Goal: Navigation & Orientation: Find specific page/section

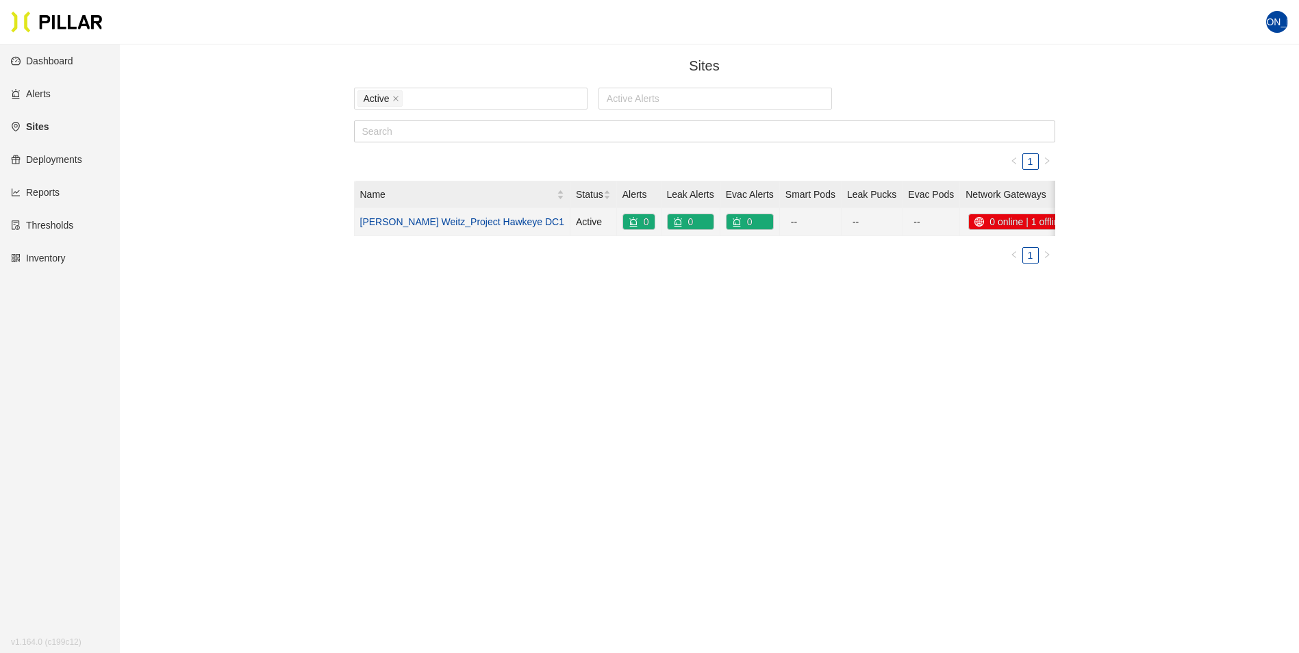
click at [445, 221] on link "[PERSON_NAME] Weitz_Project Hawkeye DC1" at bounding box center [462, 221] width 205 height 11
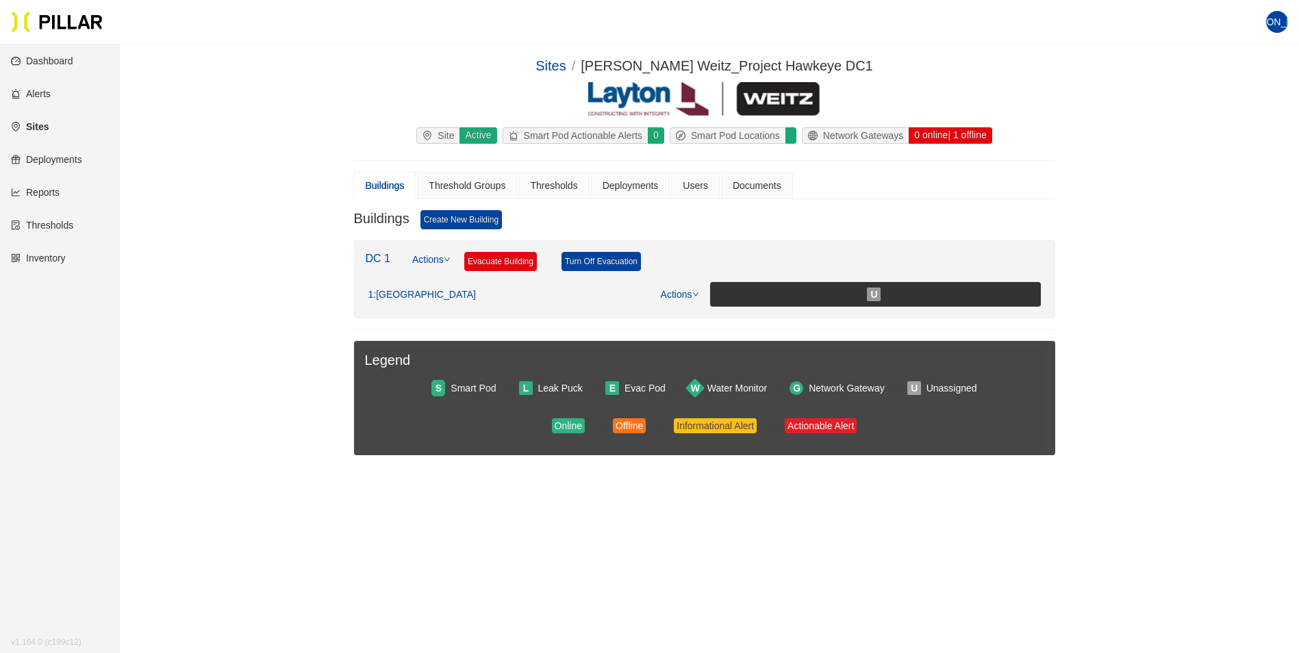
click at [787, 134] on div at bounding box center [791, 135] width 12 height 16
click at [717, 140] on div "Smart Pod Locations" at bounding box center [727, 135] width 115 height 15
click at [678, 135] on icon "compass" at bounding box center [681, 136] width 10 height 10
click at [481, 138] on div "Active" at bounding box center [478, 135] width 38 height 16
click at [37, 125] on link "Sites" at bounding box center [30, 126] width 38 height 11
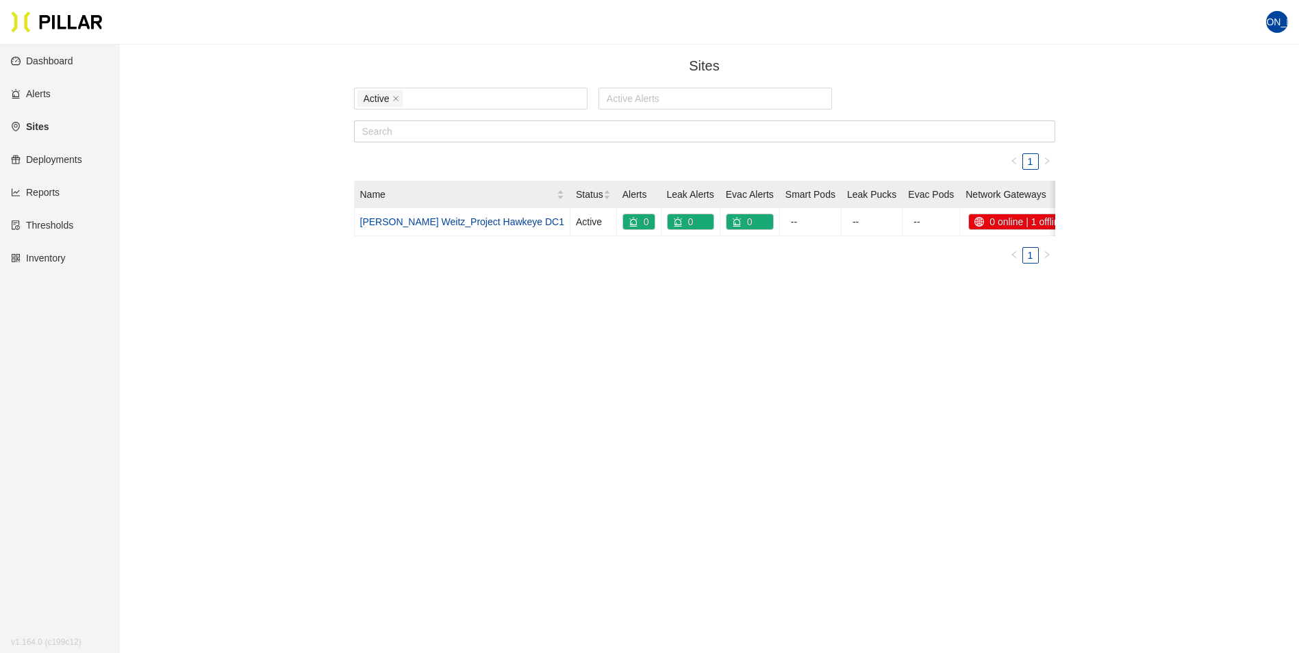
click at [55, 58] on link "Dashboard" at bounding box center [42, 60] width 62 height 11
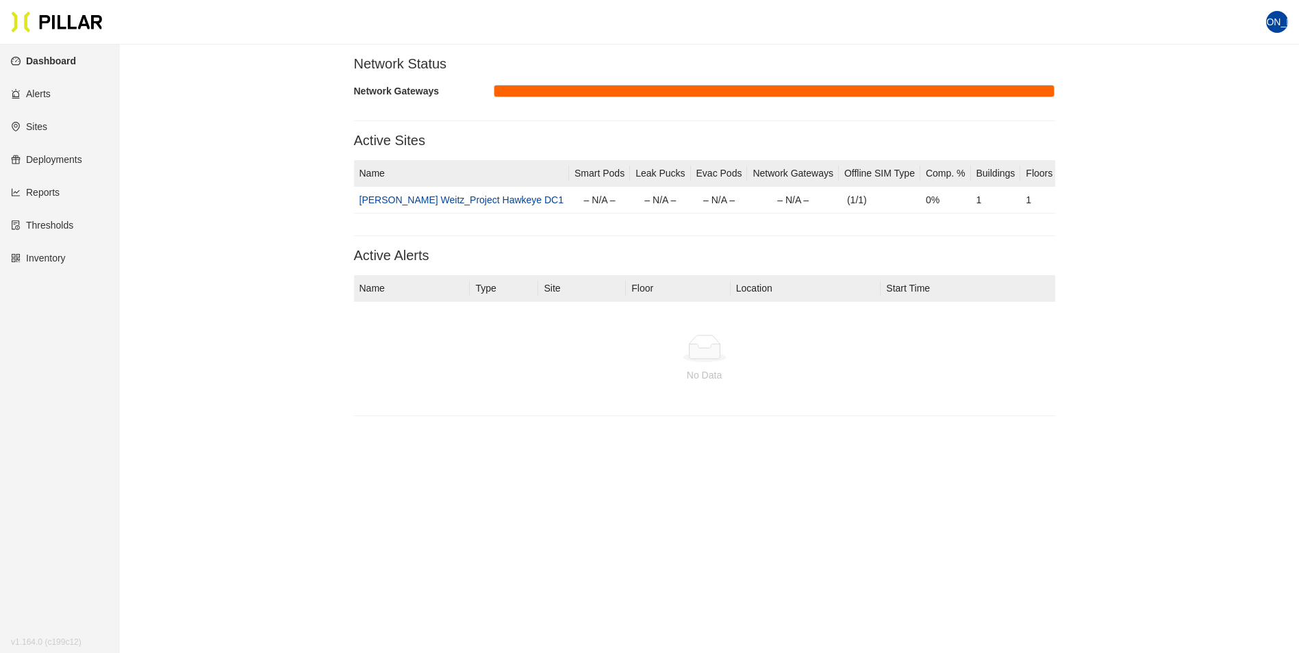
click at [46, 96] on link "Alerts" at bounding box center [31, 93] width 40 height 11
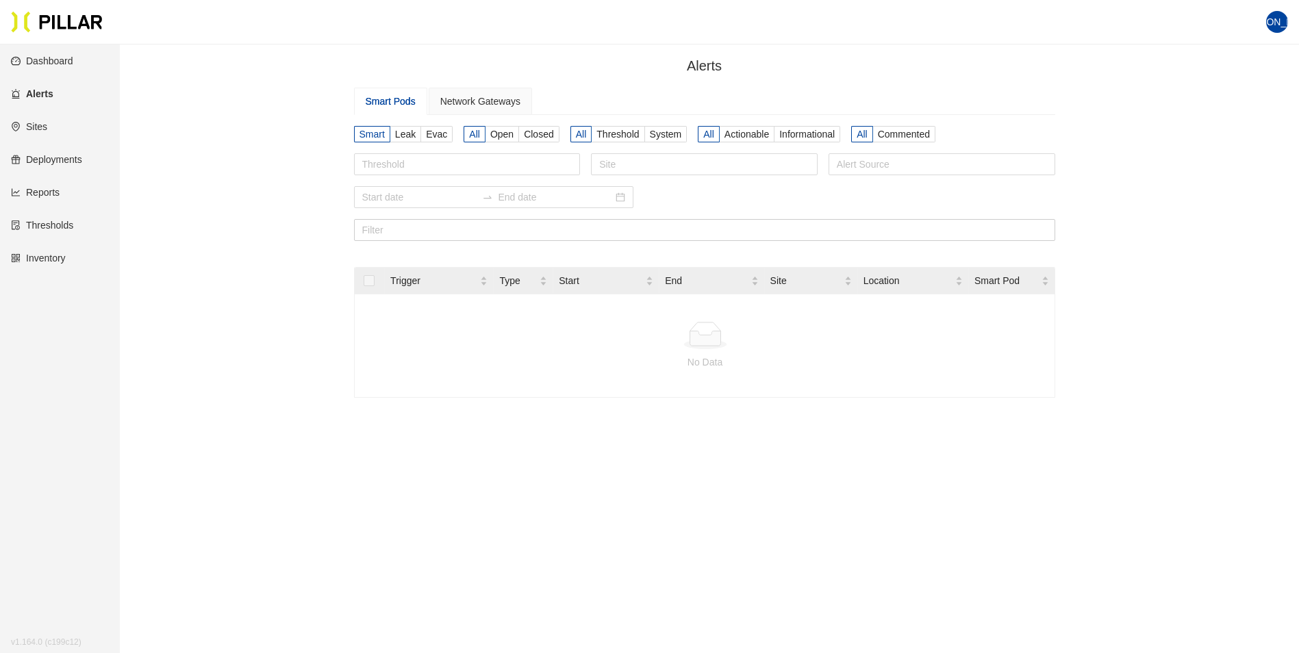
click at [40, 123] on link "Sites" at bounding box center [29, 126] width 36 height 11
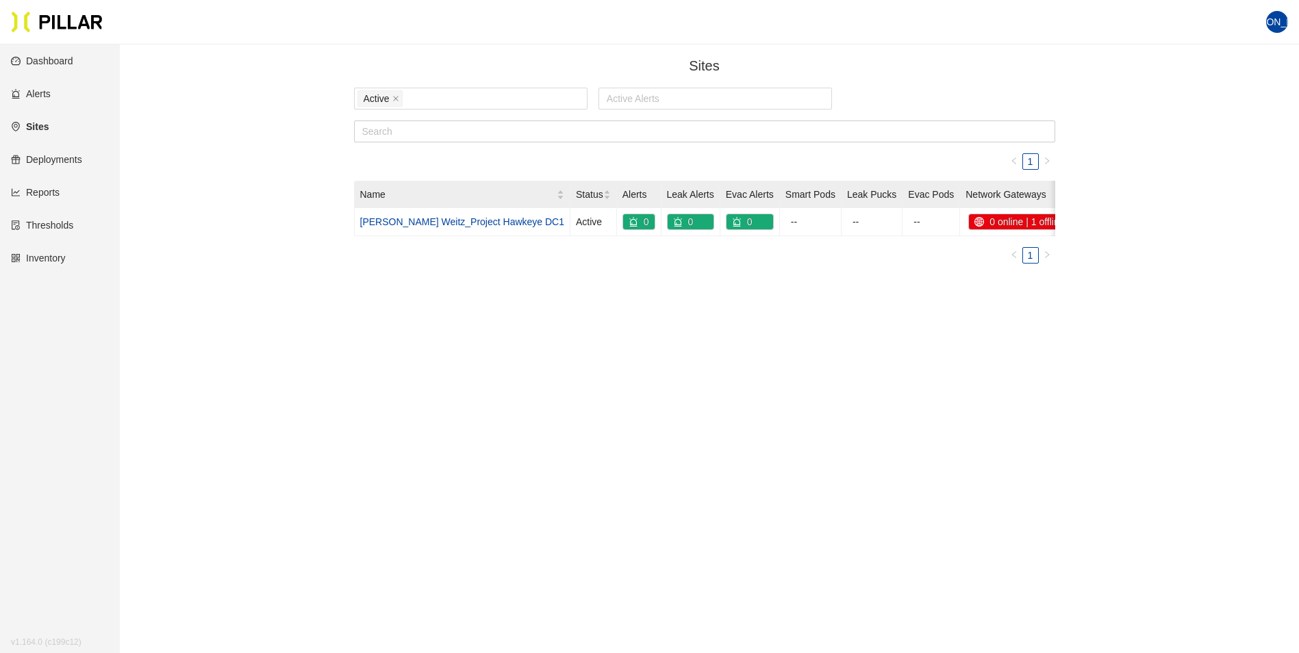
click at [48, 156] on link "Deployments" at bounding box center [46, 159] width 71 height 11
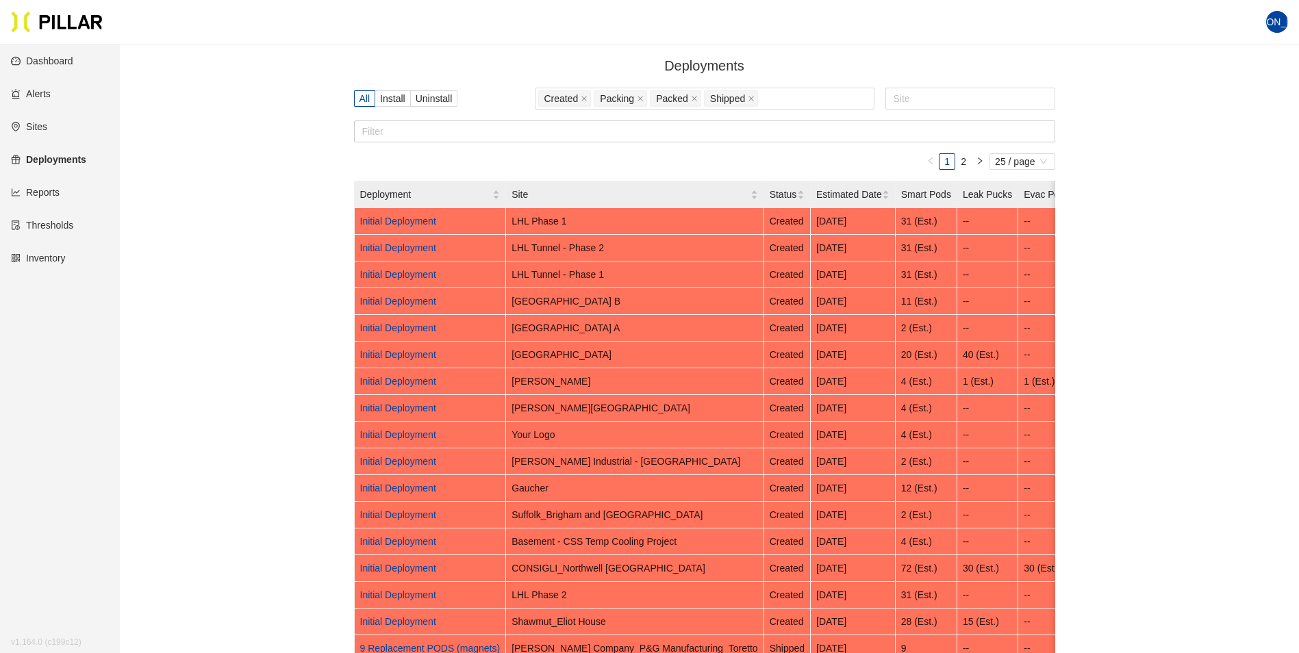
click at [30, 126] on link "Sites" at bounding box center [29, 126] width 36 height 11
